Goal: Find specific page/section: Find specific page/section

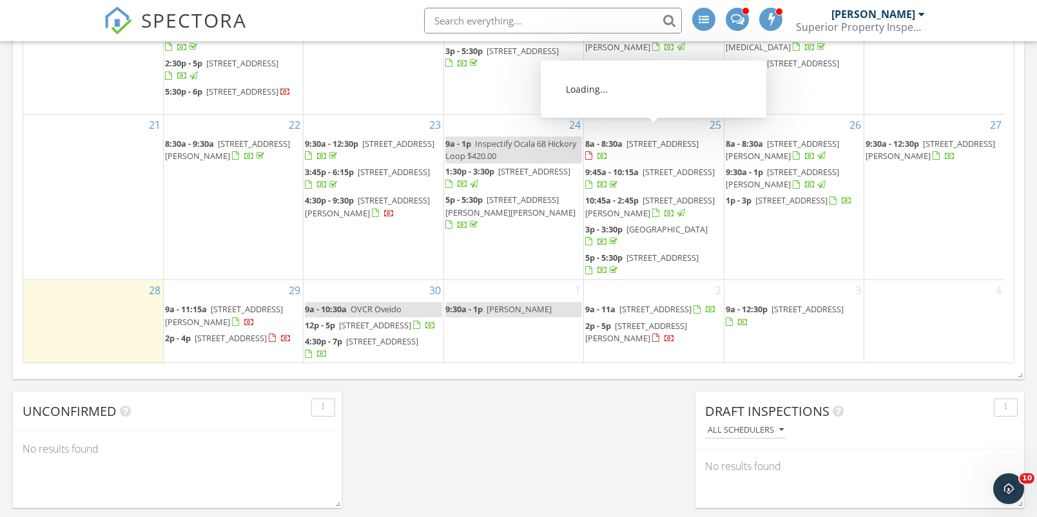
click at [506, 21] on input "text" at bounding box center [553, 21] width 258 height 26
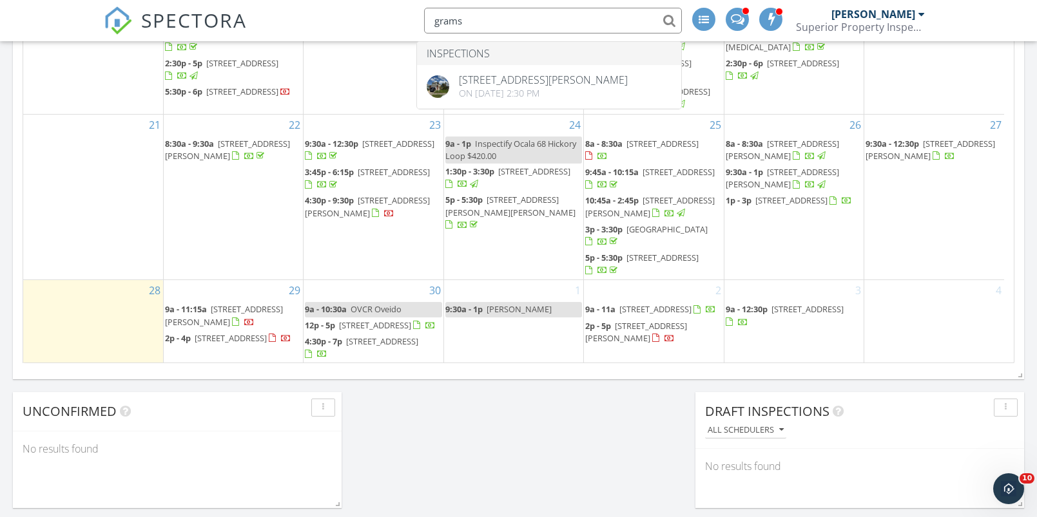
type input "grams"
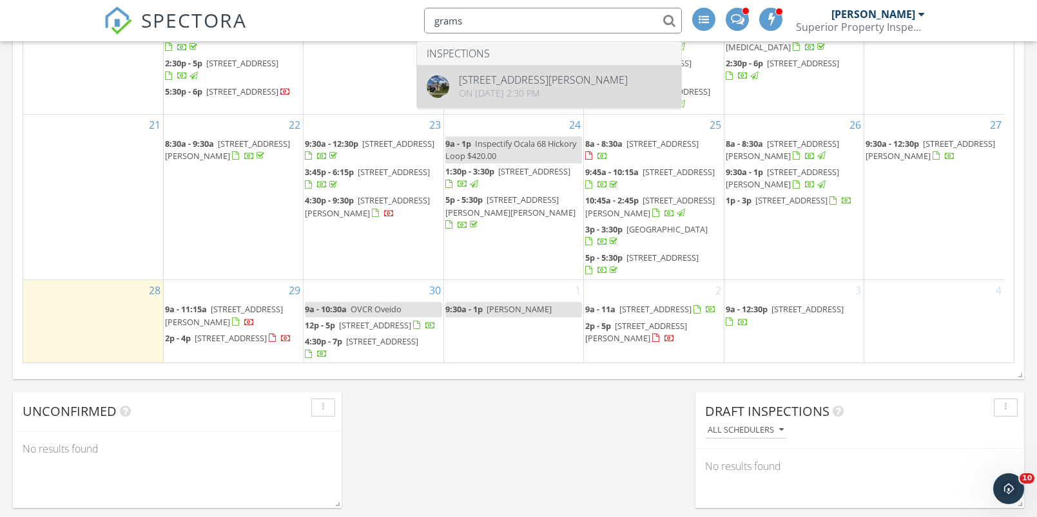
drag, startPoint x: 507, startPoint y: 22, endPoint x: 550, endPoint y: 83, distance: 74.5
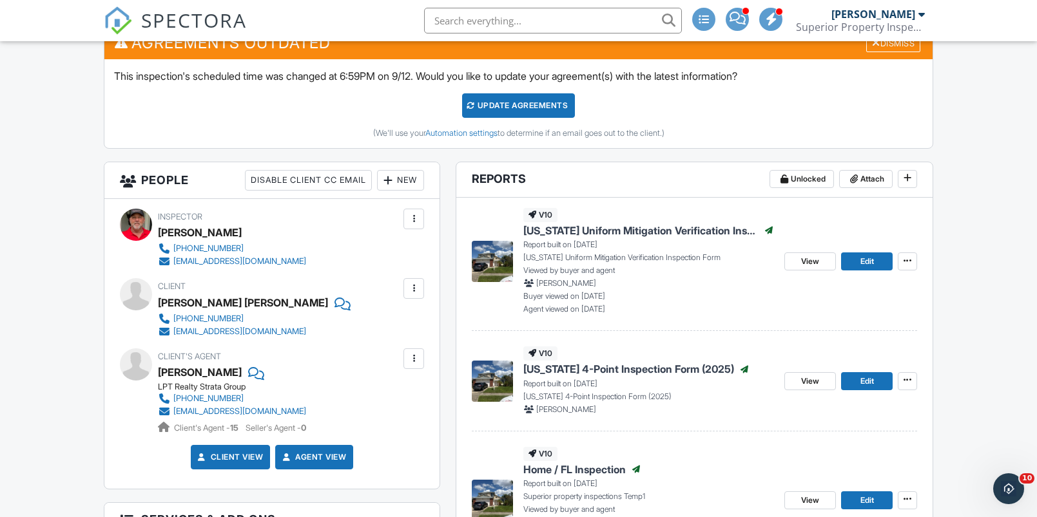
click at [577, 367] on span "Florida 4-Point Inspection Form (2025)" at bounding box center [628, 369] width 211 height 14
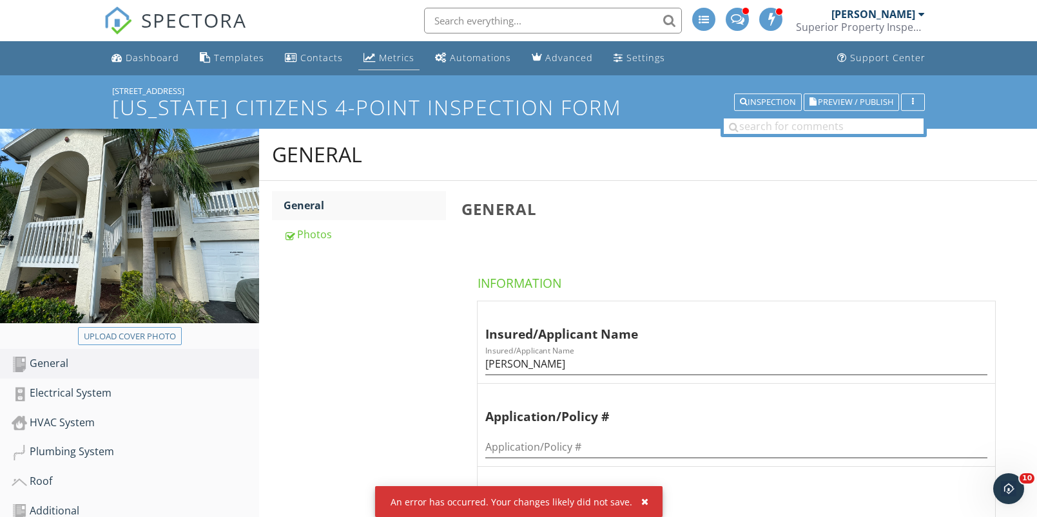
click at [369, 55] on div "Metrics" at bounding box center [369, 57] width 12 height 10
